Goal: Information Seeking & Learning: Find specific page/section

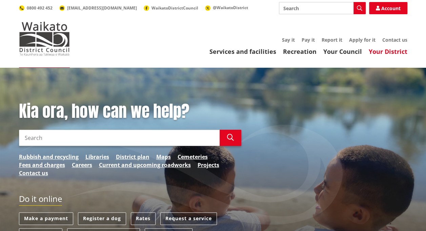
click at [389, 52] on link "Your District" at bounding box center [387, 51] width 39 height 8
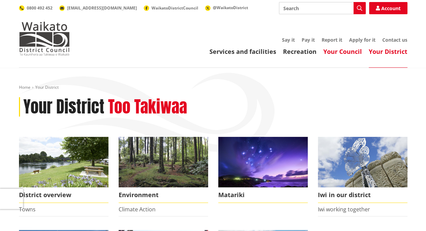
click at [340, 50] on link "Your Council" at bounding box center [342, 51] width 39 height 8
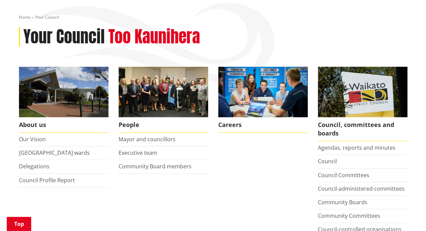
scroll to position [71, 0]
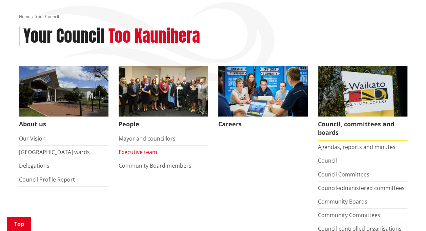
click at [143, 152] on link "Executive team" at bounding box center [138, 151] width 39 height 7
